Goal: Entertainment & Leisure: Consume media (video, audio)

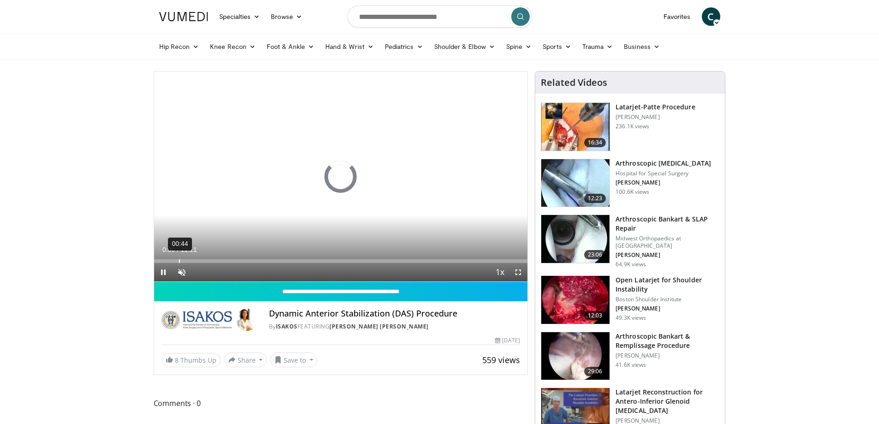
click at [176, 261] on div "Loaded : 0.00% 00:44 00:00" at bounding box center [341, 261] width 374 height 4
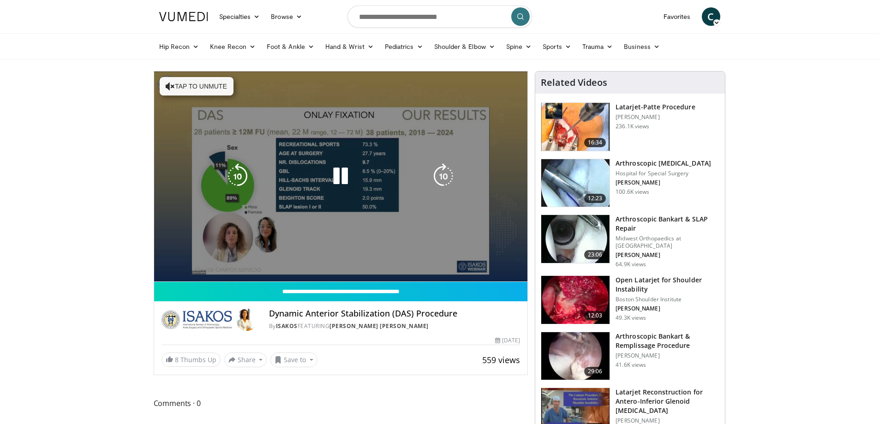
click at [519, 275] on video-js "**********" at bounding box center [341, 177] width 374 height 210
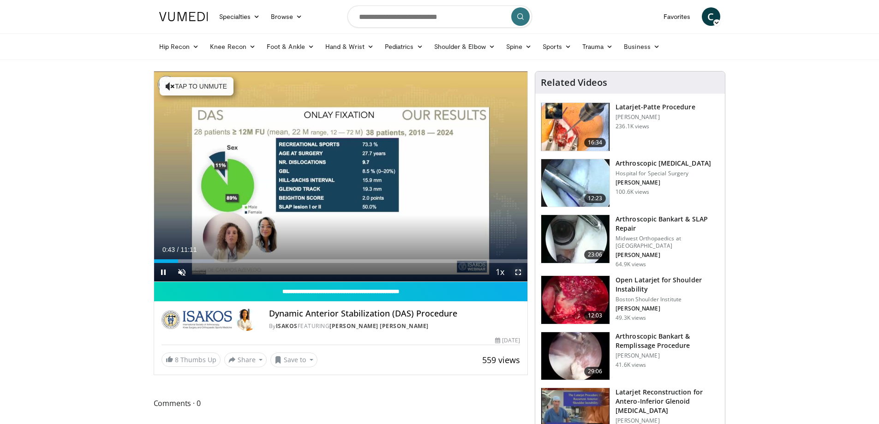
click at [517, 271] on span "Video Player" at bounding box center [518, 272] width 18 height 18
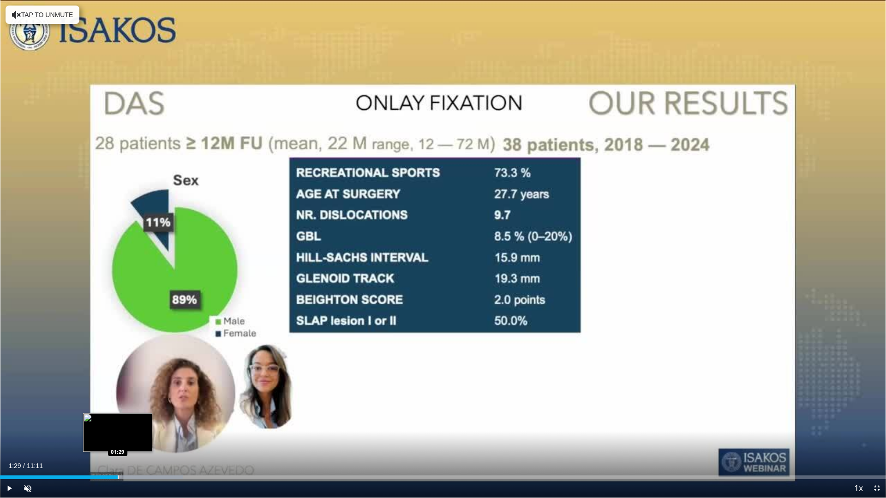
click at [118, 424] on div "Progress Bar" at bounding box center [118, 478] width 1 height 4
click at [156, 424] on div "Progress Bar" at bounding box center [156, 478] width 1 height 4
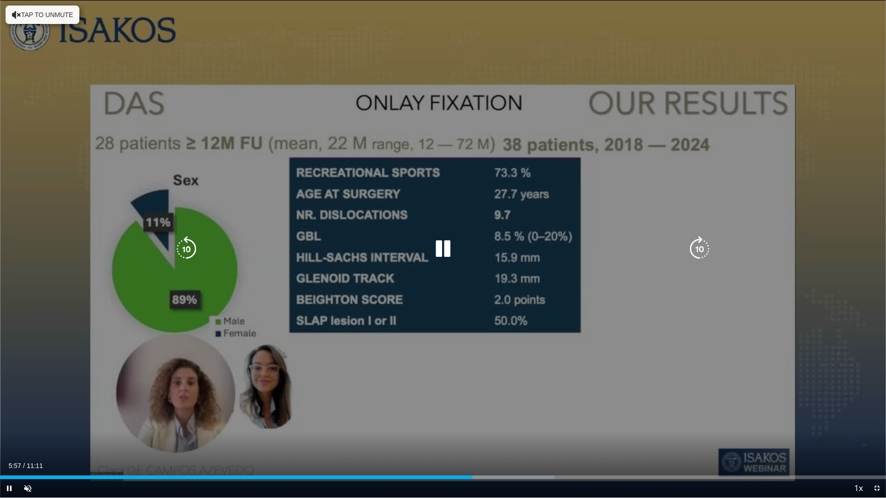
click at [597, 292] on div "10 seconds Tap to unmute" at bounding box center [443, 249] width 886 height 498
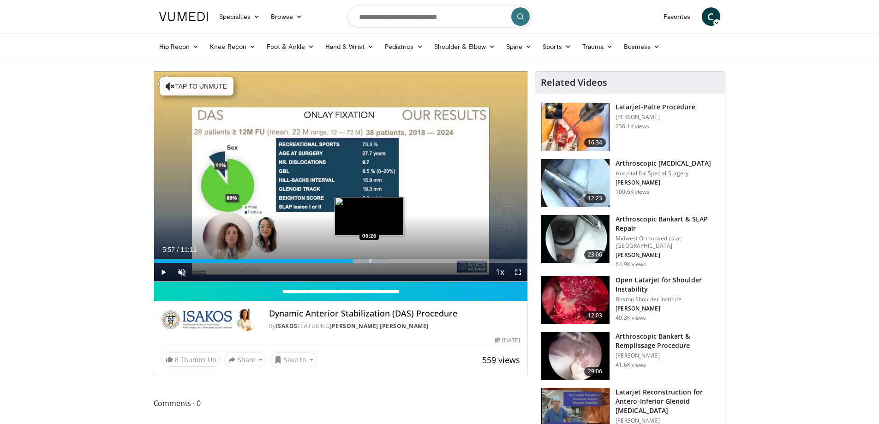
click at [370, 261] on div "Progress Bar" at bounding box center [370, 261] width 1 height 4
click at [377, 261] on div "Progress Bar" at bounding box center [377, 261] width 1 height 4
click at [384, 262] on div "Progress Bar" at bounding box center [384, 261] width 1 height 4
click at [399, 262] on div "Progress Bar" at bounding box center [398, 261] width 1 height 4
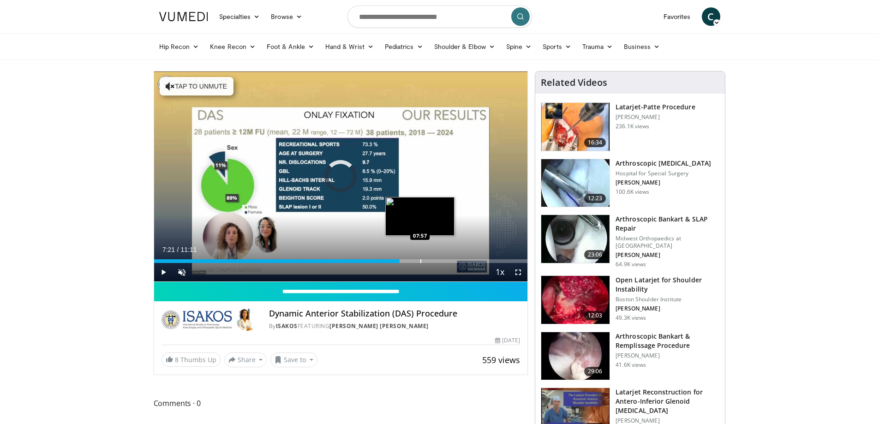
click at [421, 261] on div "Progress Bar" at bounding box center [420, 261] width 1 height 4
click at [432, 261] on div "Progress Bar" at bounding box center [432, 261] width 1 height 4
click at [518, 274] on span "Video Player" at bounding box center [518, 272] width 18 height 18
